Goal: Information Seeking & Learning: Learn about a topic

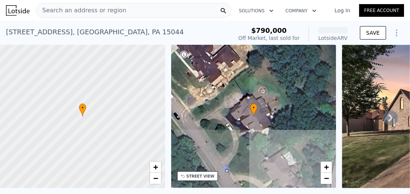
scroll to position [440, 0]
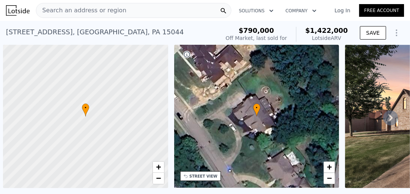
scroll to position [0, 3]
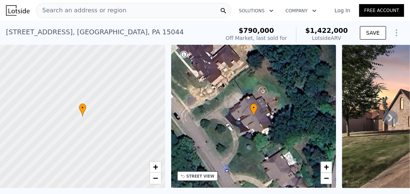
click at [89, 8] on span "Search an address or region" at bounding box center [81, 10] width 90 height 9
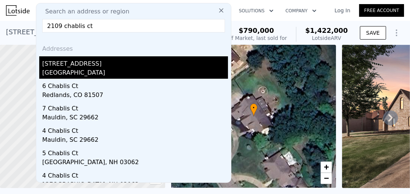
type input "2109 chablis ct"
click at [82, 74] on div "[GEOGRAPHIC_DATA]" at bounding box center [135, 73] width 186 height 10
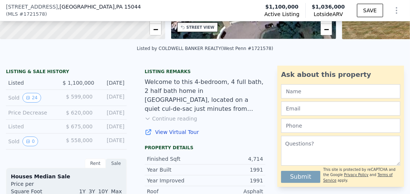
scroll to position [168, 0]
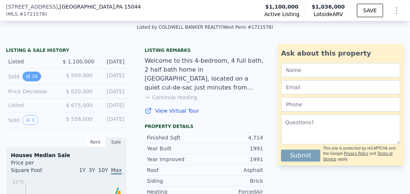
click at [33, 78] on button "24" at bounding box center [31, 77] width 18 height 10
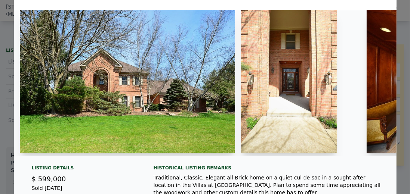
scroll to position [0, 0]
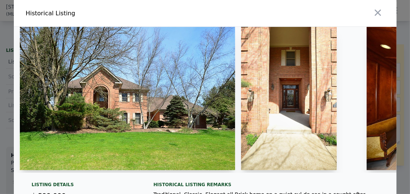
click at [199, 117] on img at bounding box center [127, 98] width 215 height 143
click at [286, 111] on img at bounding box center [289, 98] width 96 height 143
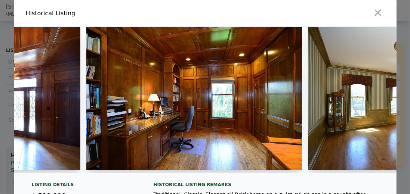
scroll to position [0, 725]
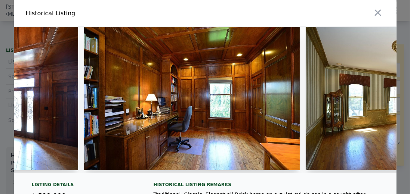
drag, startPoint x: 128, startPoint y: 175, endPoint x: 131, endPoint y: 176, distance: 3.8
click at [131, 176] on div at bounding box center [205, 103] width 382 height 152
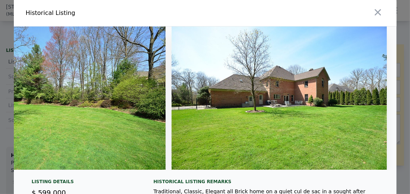
scroll to position [0, 0]
